Goal: Task Accomplishment & Management: Manage account settings

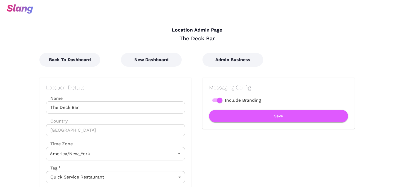
type input "Eastern Time"
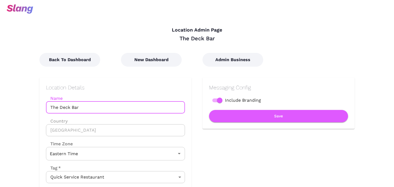
click at [60, 107] on input "The Deck Bar" at bounding box center [115, 107] width 139 height 12
click at [71, 108] on input "The Tunnel and Deck Bar" at bounding box center [115, 107] width 139 height 12
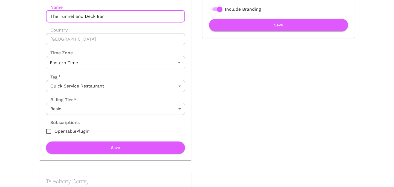
scroll to position [96, 0]
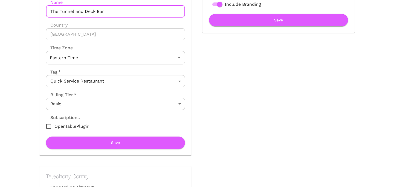
type input "The Tunnel and Deck Bar"
click at [100, 135] on div "Location Details Name The Tunnel and Deck Bar Name Country [GEOGRAPHIC_DATA] Co…" at bounding box center [115, 68] width 139 height 160
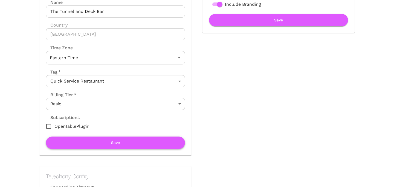
click at [100, 143] on button "Save" at bounding box center [115, 142] width 139 height 12
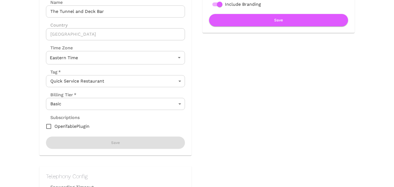
scroll to position [0, 0]
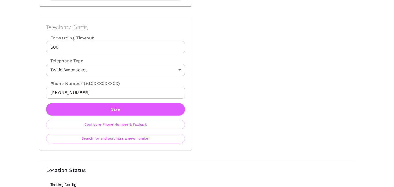
click at [100, 143] on div "Telephony Config Forwarding Timeout 600 Forwarding Timeout Telephony Type Twili…" at bounding box center [115, 83] width 152 height 133
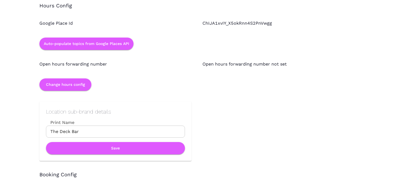
scroll to position [529, 0]
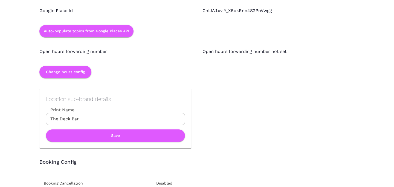
click at [86, 118] on input "The Deck Bar" at bounding box center [115, 119] width 139 height 12
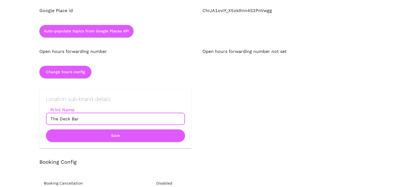
click at [86, 118] on input "The Deck Bar" at bounding box center [115, 119] width 139 height 12
paste input "Tunnel and"
type input "The Tunnel and Deck Bar"
click at [113, 134] on button "Save" at bounding box center [115, 135] width 139 height 12
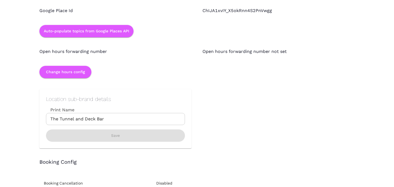
scroll to position [0, 0]
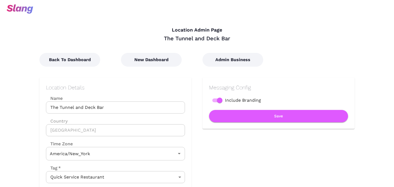
type input "Eastern Time"
